Goal: Find specific page/section

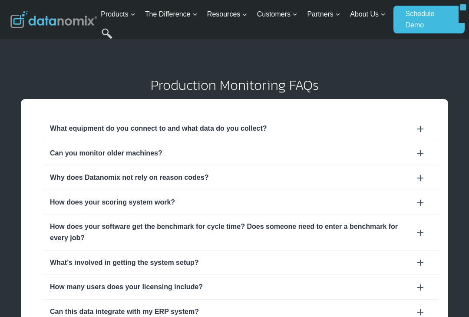
scroll to position [791, 0]
